Goal: Information Seeking & Learning: Find specific fact

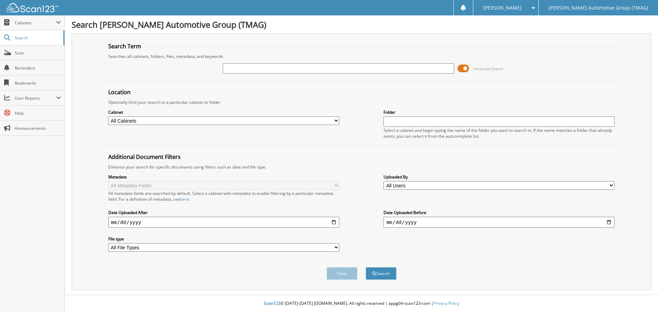
click at [262, 49] on fieldset "Search Term Searches all cabinets, folders, files, metadata, and keywords Advan…" at bounding box center [361, 62] width 521 height 39
click at [351, 69] on input "text" at bounding box center [338, 68] width 231 height 10
type input "a34761"
click at [366, 267] on button "Search" at bounding box center [381, 273] width 31 height 13
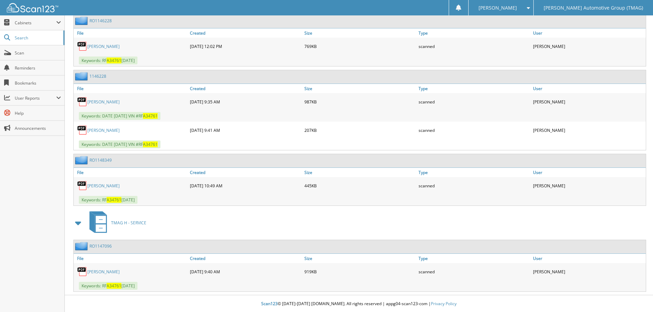
scroll to position [586, 0]
click at [106, 245] on link "RO1147096" at bounding box center [100, 246] width 22 height 6
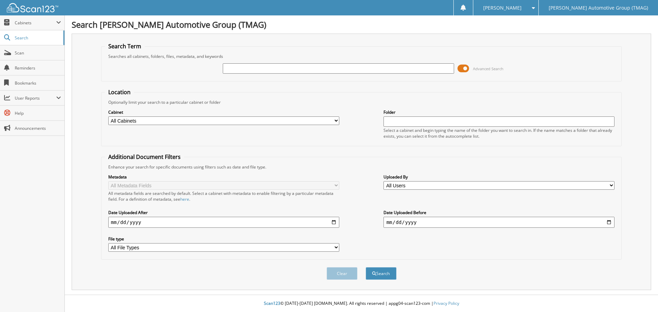
click at [235, 69] on input "text" at bounding box center [338, 68] width 231 height 10
type input "a34761"
click at [366, 267] on button "Search" at bounding box center [381, 273] width 31 height 13
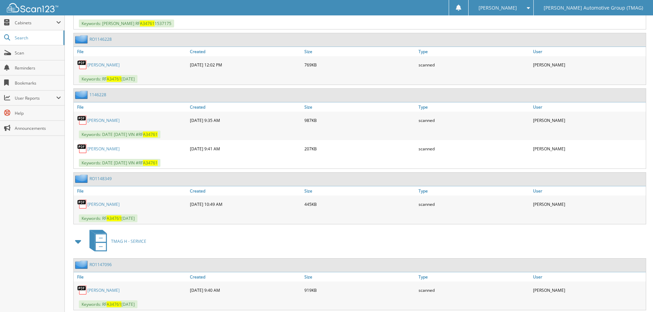
scroll to position [586, 0]
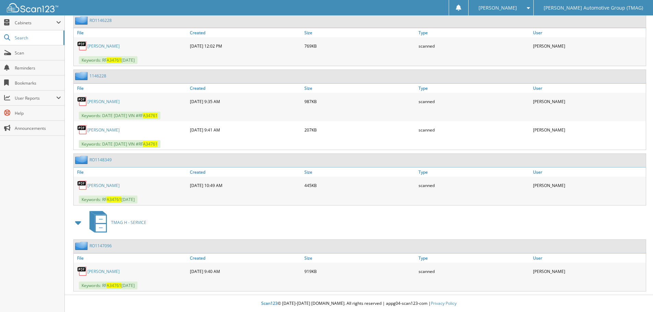
click at [99, 161] on link "RO1148349" at bounding box center [100, 160] width 22 height 6
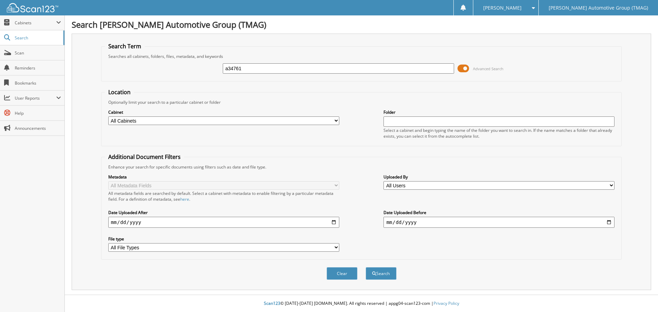
type input "a34761"
click at [366, 267] on button "Search" at bounding box center [381, 273] width 31 height 13
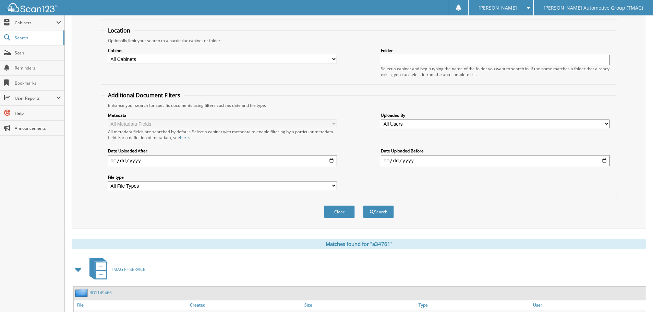
scroll to position [137, 0]
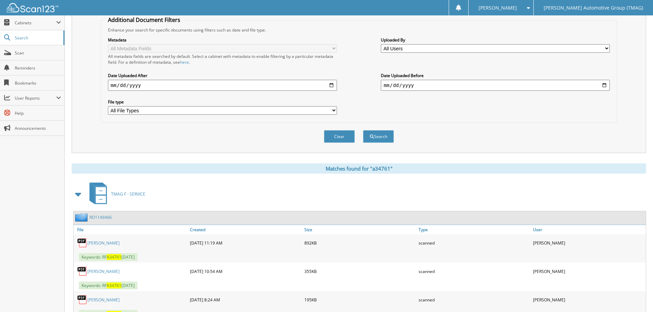
click at [98, 219] on link "RO1149466" at bounding box center [100, 218] width 22 height 6
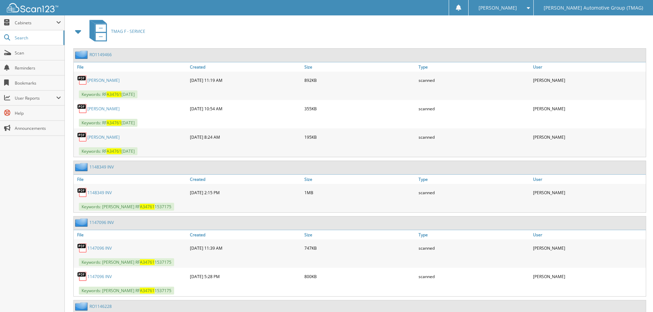
scroll to position [274, 0]
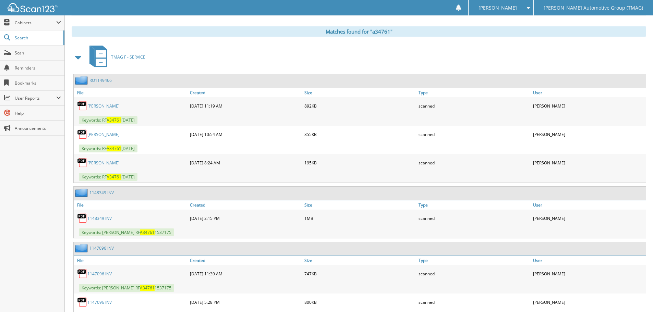
click at [107, 194] on link "1148349 INV" at bounding box center [101, 193] width 24 height 6
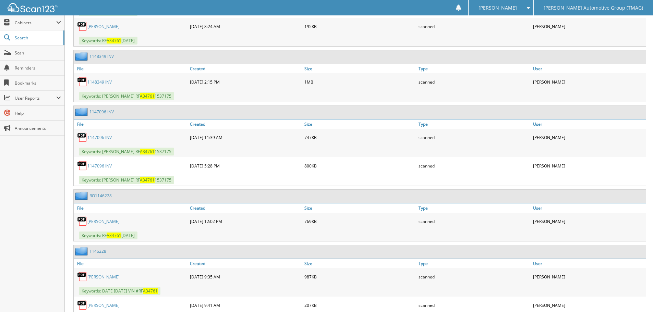
scroll to position [411, 0]
click at [95, 164] on link "1147096 INV" at bounding box center [99, 165] width 24 height 6
click at [98, 197] on link "RO1146228" at bounding box center [100, 195] width 22 height 6
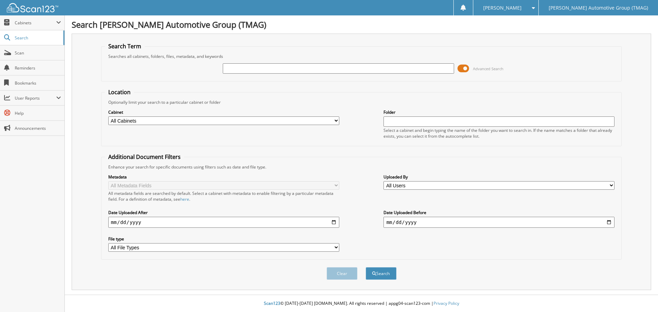
click at [278, 67] on input "text" at bounding box center [338, 68] width 231 height 10
type input "34761"
click at [370, 275] on button "Search" at bounding box center [381, 273] width 31 height 13
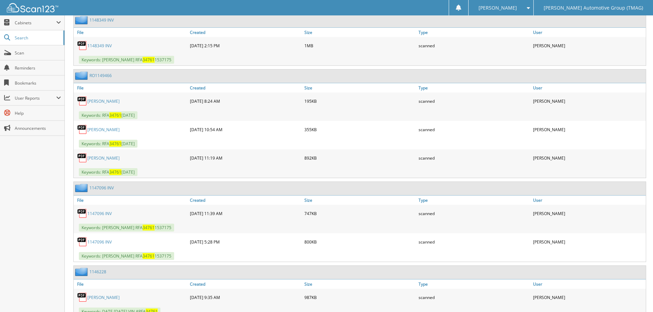
scroll to position [480, 0]
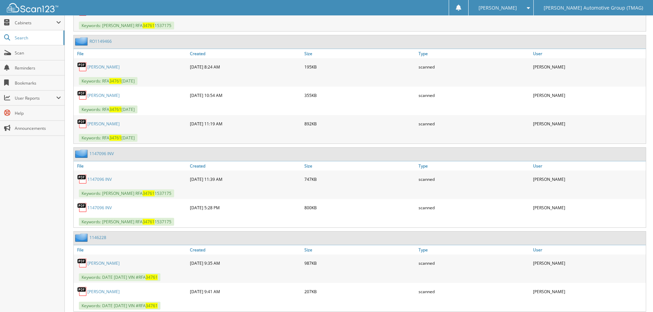
click at [109, 152] on link "1147096 INV" at bounding box center [101, 154] width 24 height 6
